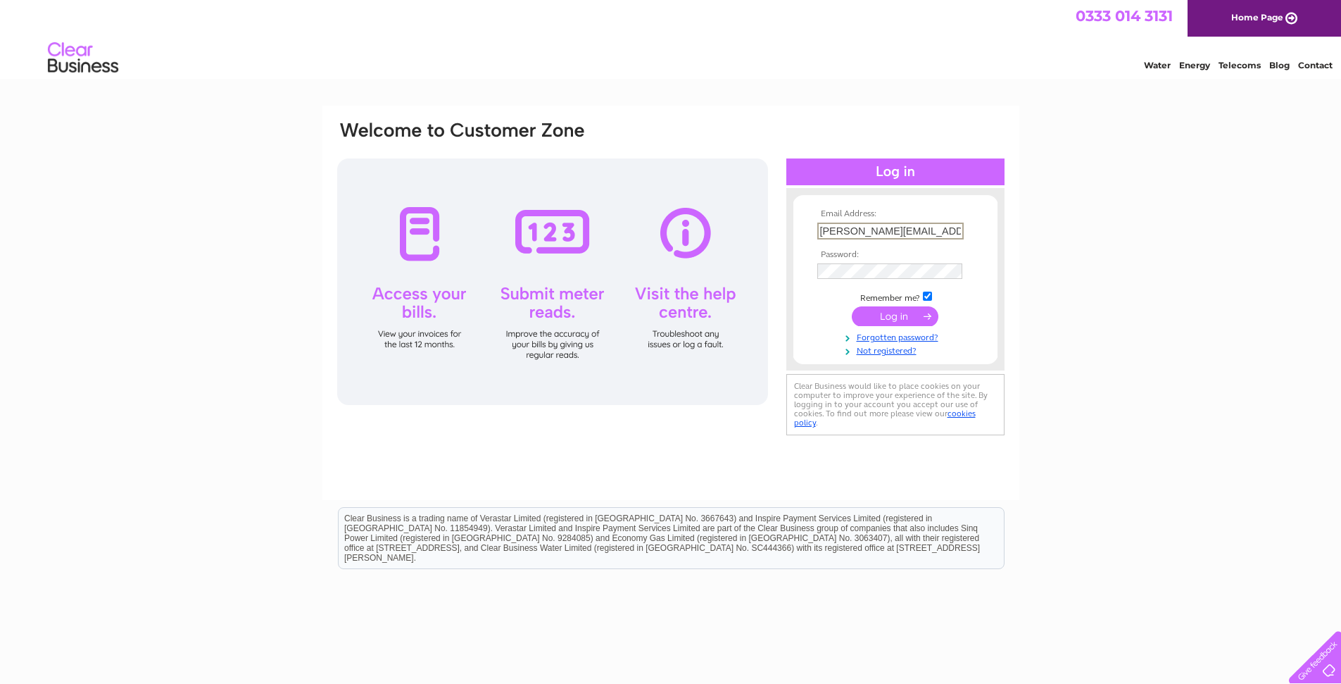
type input "[PERSON_NAME][EMAIL_ADDRESS][DOMAIN_NAME]"
click at [899, 319] on input "submit" at bounding box center [895, 315] width 87 height 20
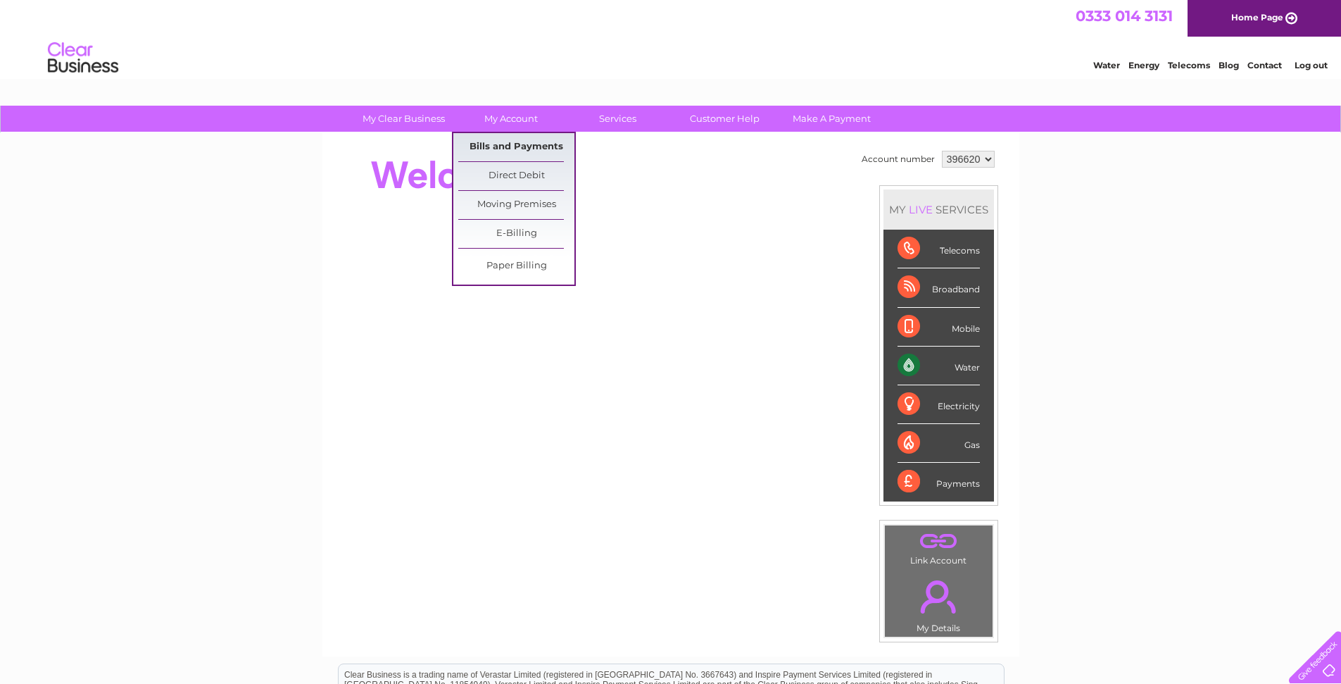
click at [510, 146] on link "Bills and Payments" at bounding box center [516, 147] width 116 height 28
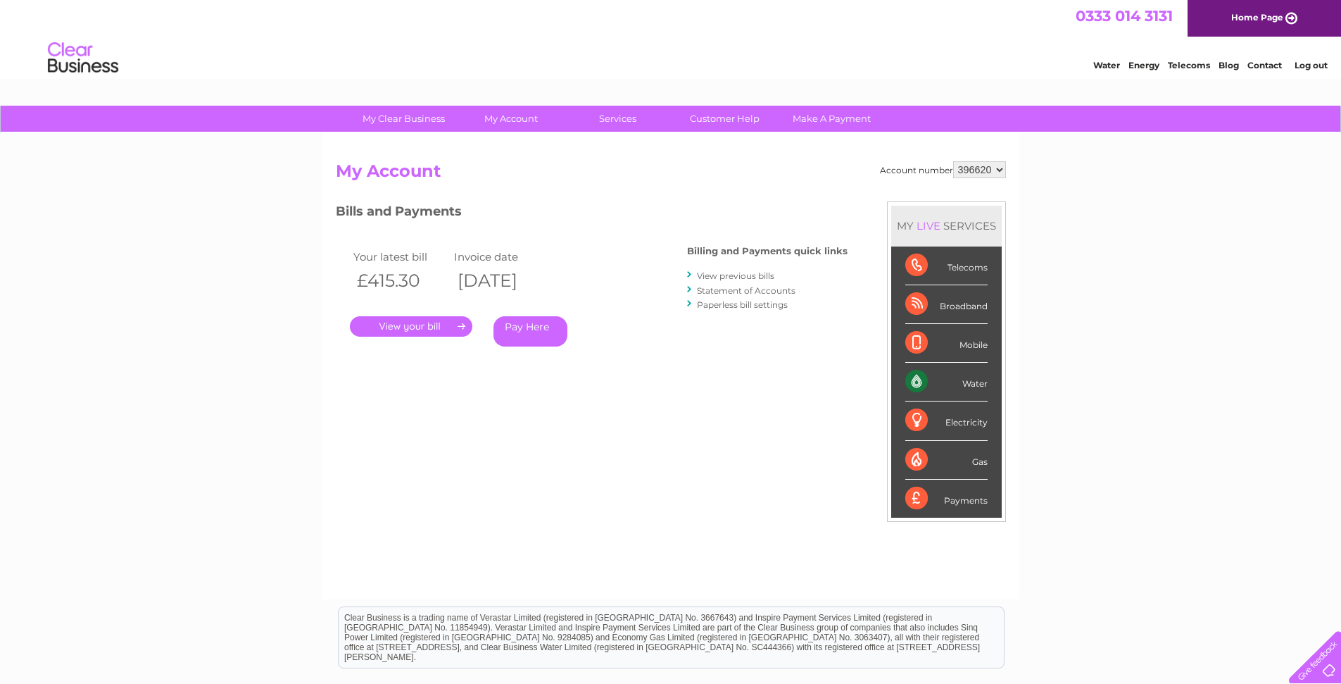
click at [729, 280] on link "View previous bills" at bounding box center [735, 275] width 77 height 11
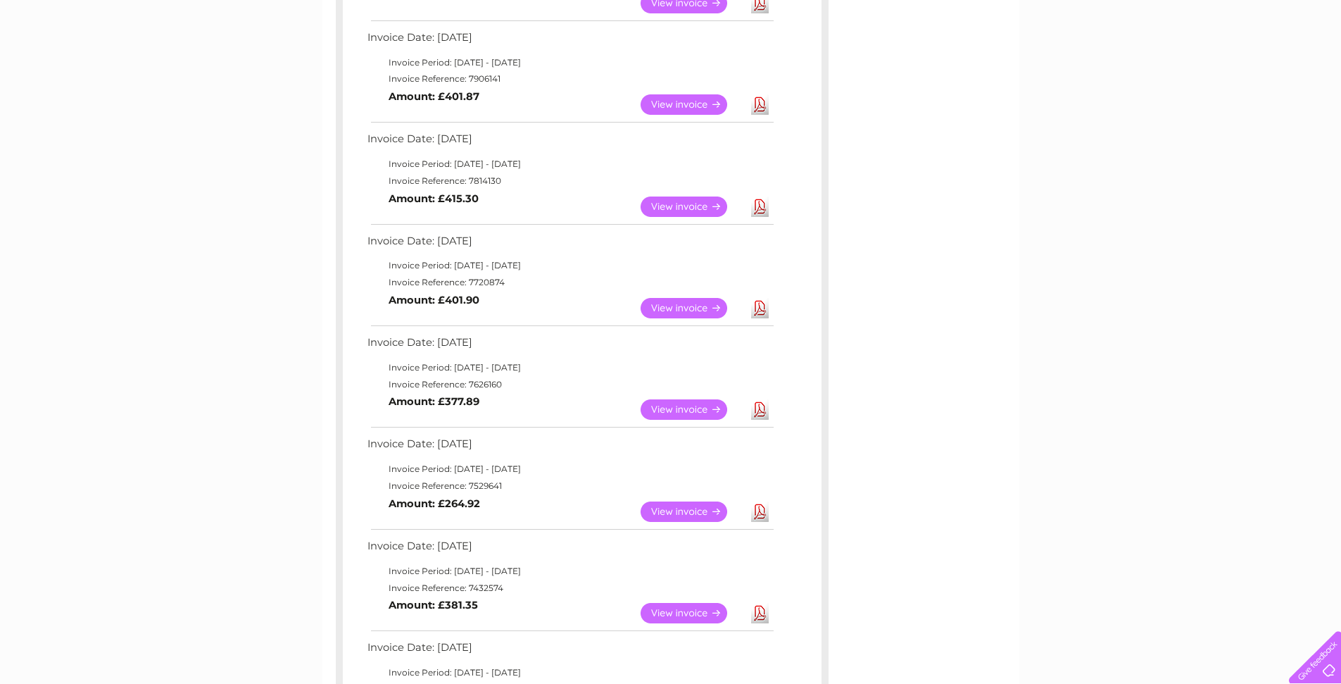
scroll to position [253, 0]
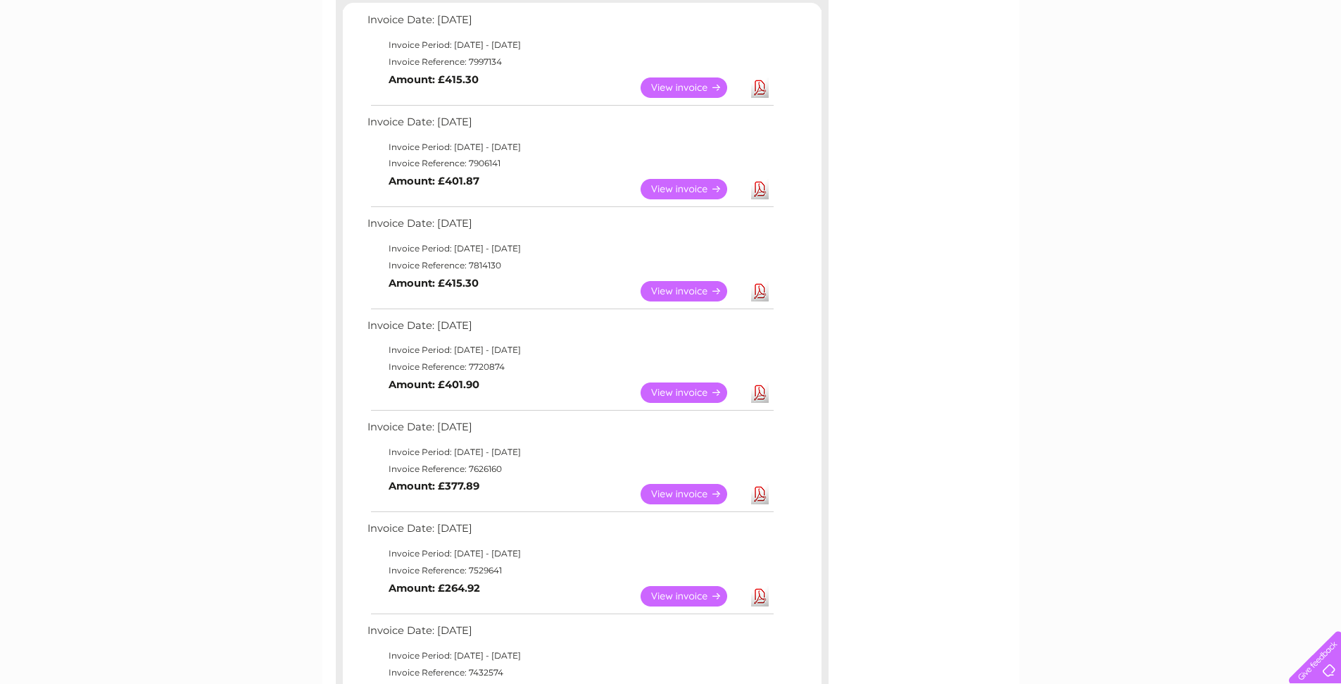
click at [761, 92] on link "Download" at bounding box center [760, 87] width 18 height 20
click at [761, 189] on link "Download" at bounding box center [760, 189] width 18 height 20
click at [760, 292] on link "Download" at bounding box center [760, 291] width 18 height 20
click at [760, 391] on link "Download" at bounding box center [760, 392] width 18 height 20
click at [758, 499] on link "Download" at bounding box center [760, 494] width 18 height 20
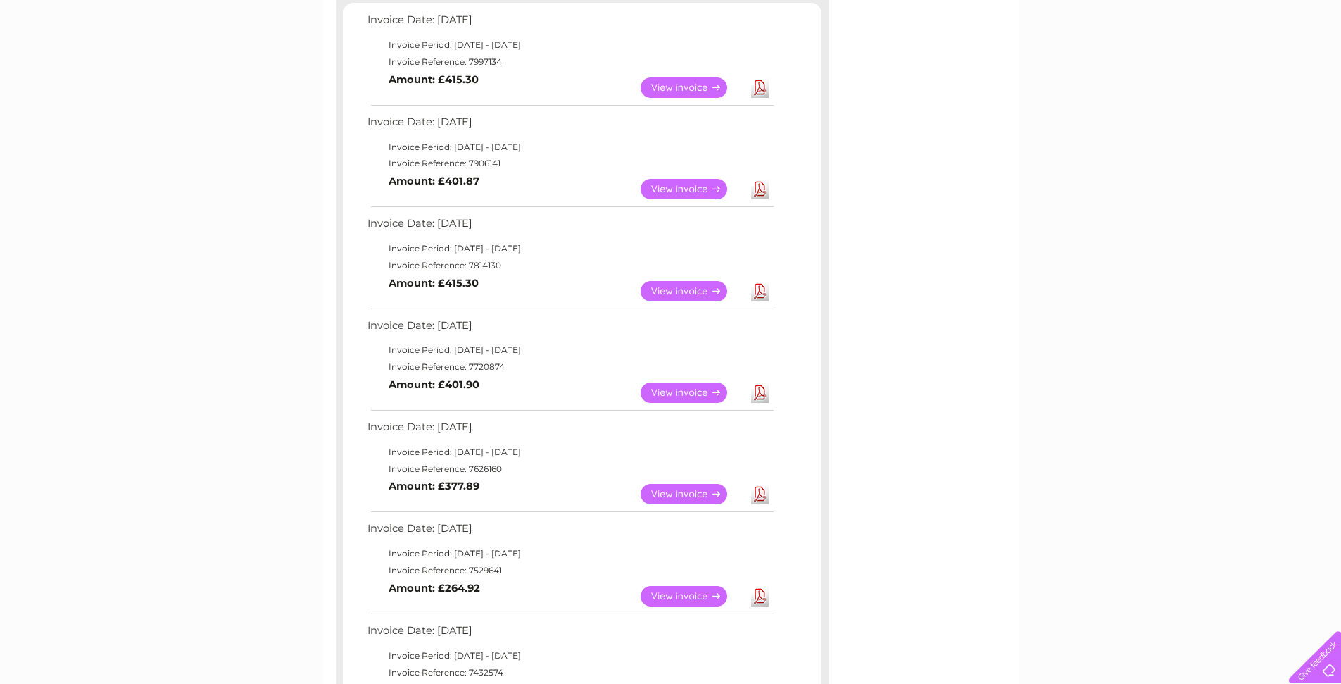
click at [760, 598] on link "Download" at bounding box center [760, 596] width 18 height 20
